Goal: Information Seeking & Learning: Learn about a topic

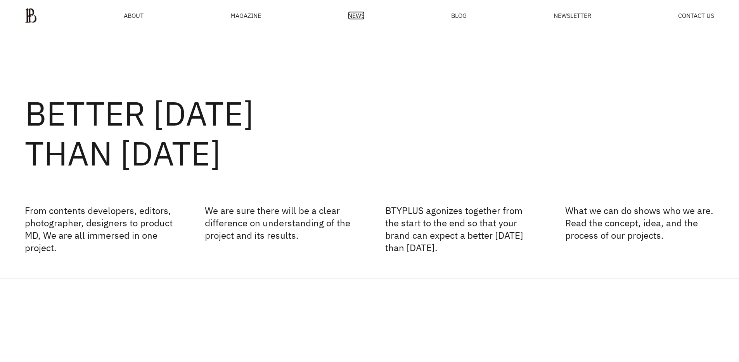
click at [357, 16] on span "NEWS" at bounding box center [356, 15] width 17 height 6
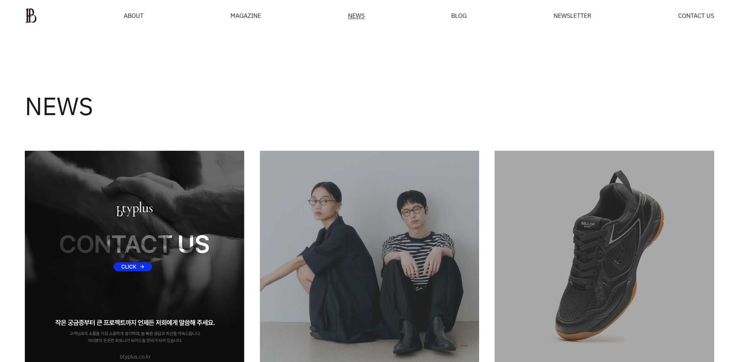
click at [164, 216] on img at bounding box center [134, 260] width 219 height 219
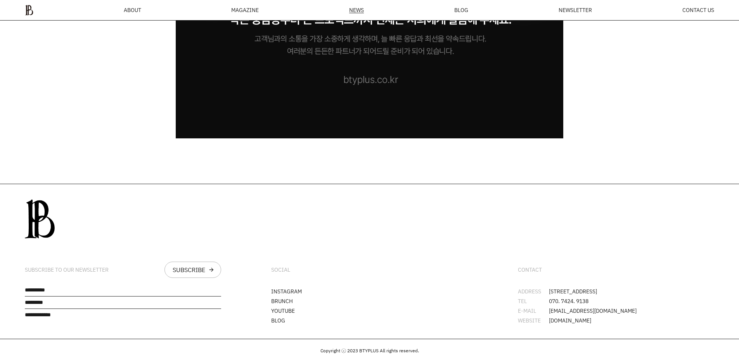
scroll to position [9005, 0]
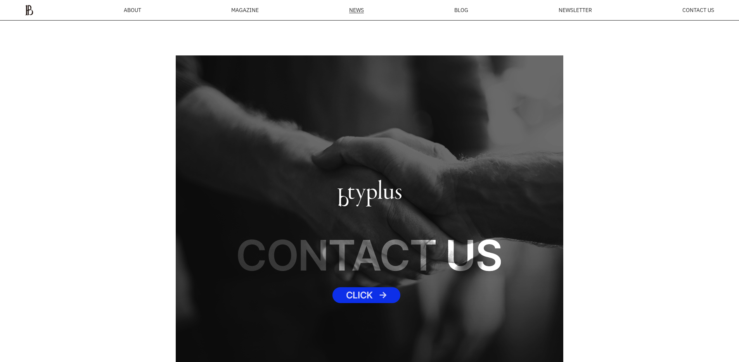
click at [359, 228] on img at bounding box center [370, 283] width 388 height 457
